Goal: Navigation & Orientation: Understand site structure

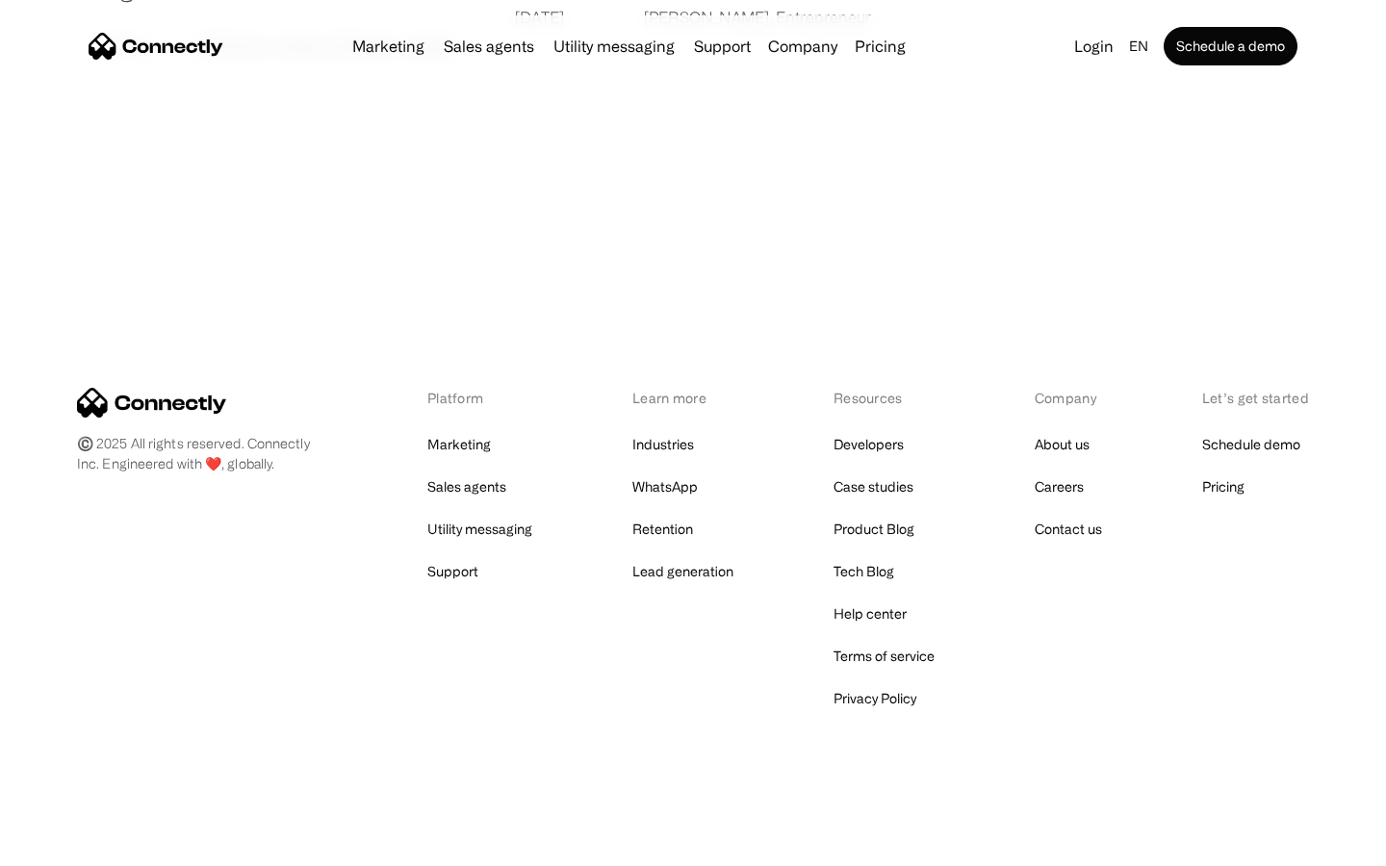
scroll to position [3698, 0]
